Goal: Find specific page/section: Find specific page/section

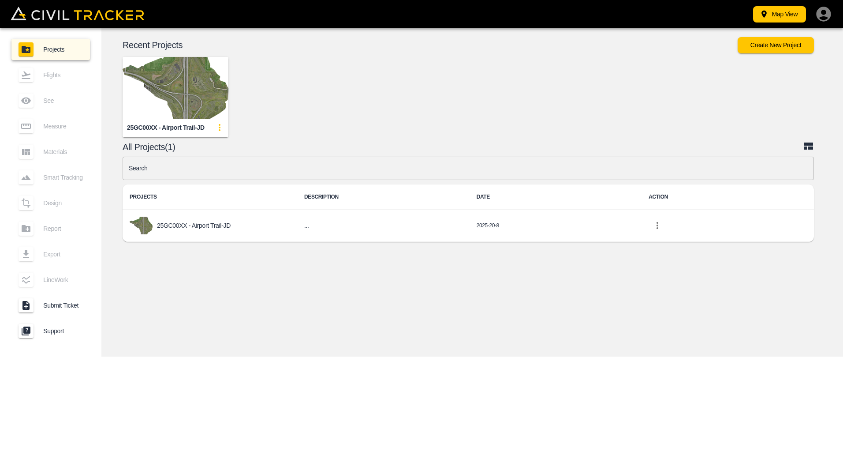
click at [171, 89] on img "button" at bounding box center [176, 88] width 106 height 62
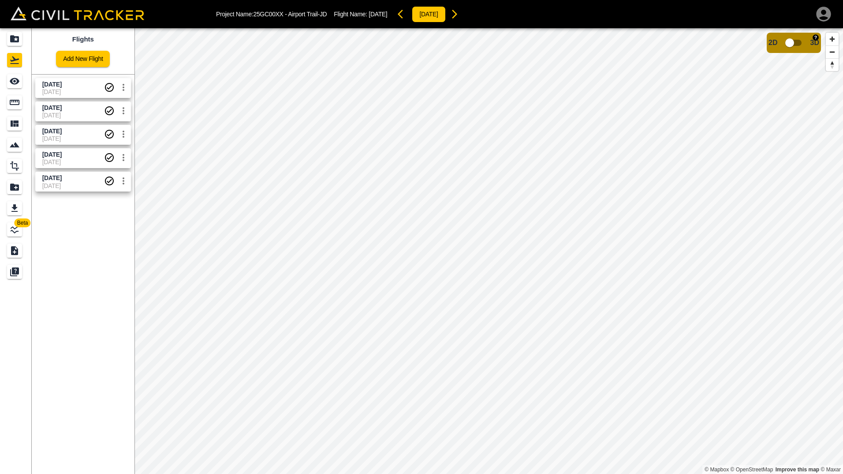
click at [789, 42] on input "checkbox" at bounding box center [790, 42] width 50 height 17
